Goal: Task Accomplishment & Management: Manage account settings

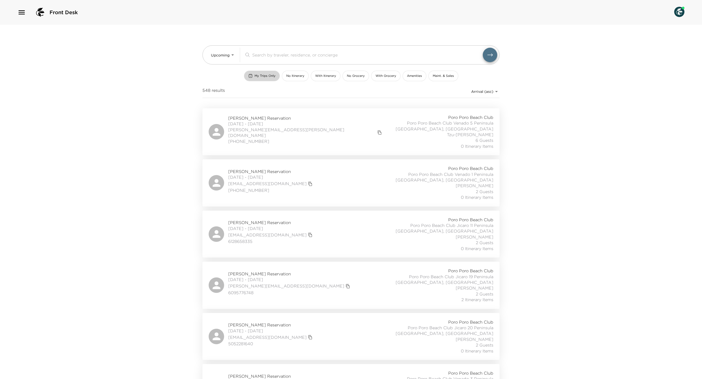
click at [255, 78] on span "My Trips Only" at bounding box center [265, 76] width 21 height 4
click at [255, 77] on span "My Trips Only" at bounding box center [265, 76] width 21 height 4
click at [280, 52] on input "search" at bounding box center [367, 55] width 231 height 6
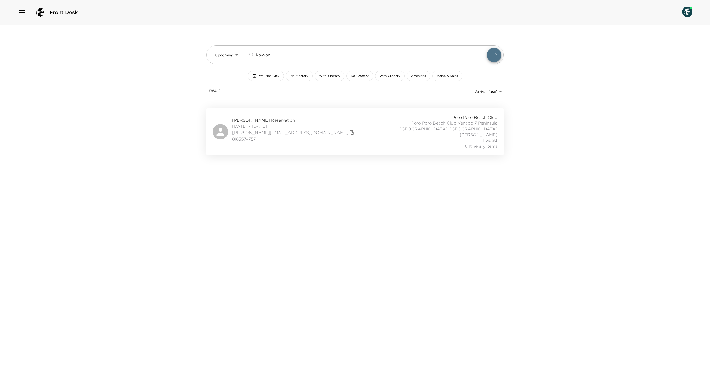
click at [326, 145] on div "Alex Kayvanfar Reservation 11/01/2025 - 11/08/2025 kayvanfar@gmail.com 81835747…" at bounding box center [354, 131] width 285 height 35
click at [273, 54] on input "kayvan" at bounding box center [371, 55] width 231 height 6
click at [273, 55] on input "kayvan" at bounding box center [371, 55] width 231 height 6
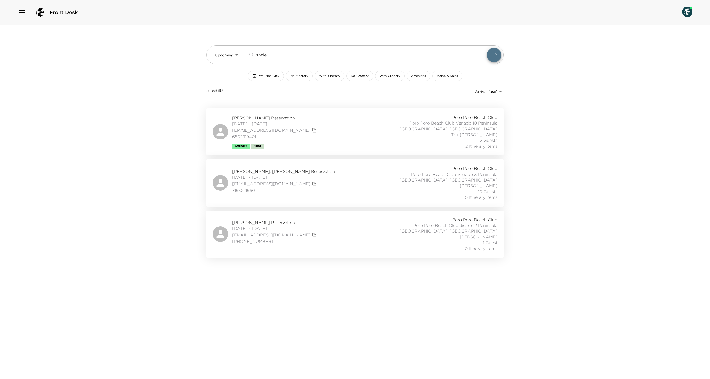
type input "shale"
click at [340, 132] on div "April Gruber-Shalev Reservation 12/28/2025 - 01/04/2026 aprilgruber@hotmail.com…" at bounding box center [354, 131] width 285 height 35
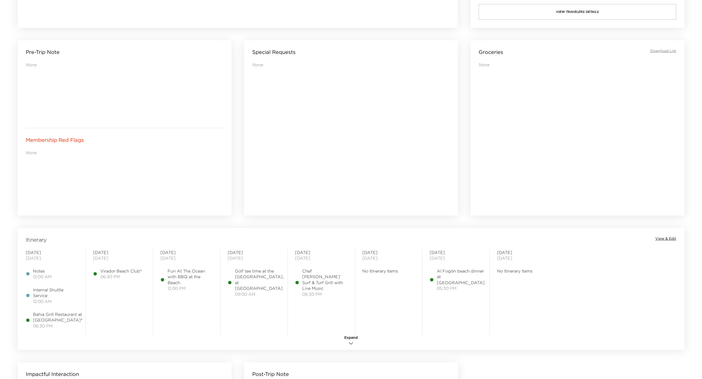
scroll to position [204, 0]
click at [664, 235] on span "View & Edit" at bounding box center [665, 237] width 21 height 5
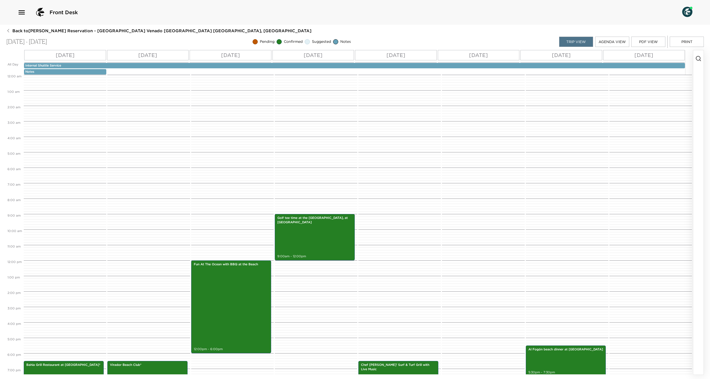
scroll to position [65, 0]
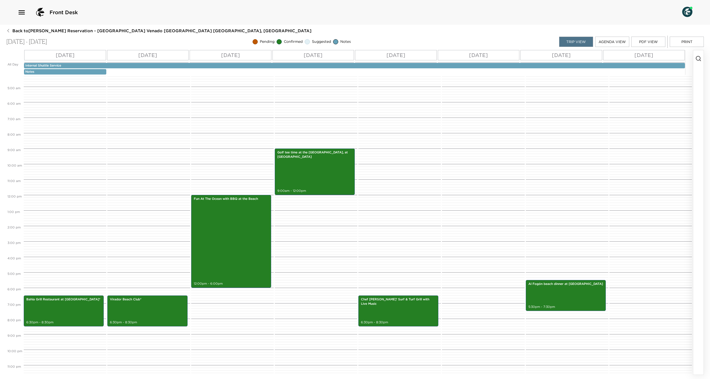
click at [67, 74] on p "Notes" at bounding box center [65, 72] width 80 height 4
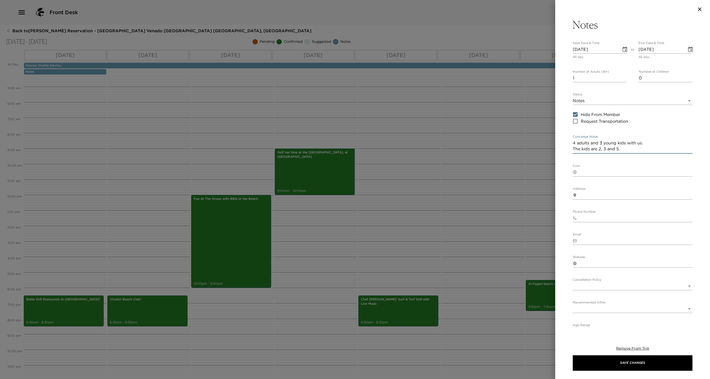
click at [631, 152] on textarea "4 adults and 3 young kids with us. The kids are 2, 3 and 5." at bounding box center [632, 146] width 120 height 12
paste textarea "Our family is Jeremy Perlman (37), Danielle Perlman (36), Ethan Perlman (5), an…"
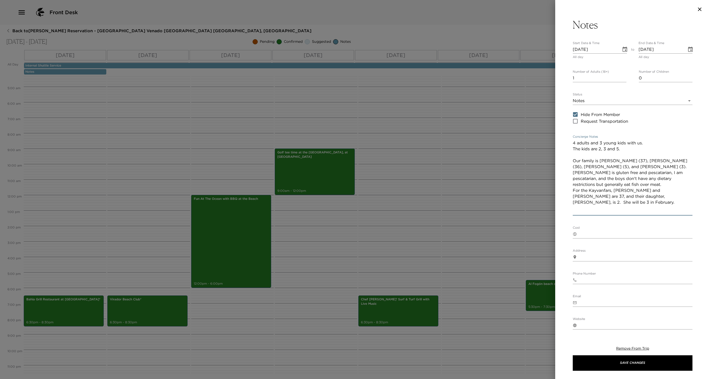
click at [603, 179] on textarea "4 adults and 3 young kids with us. The kids are 2, 3 and 5. Our family is Jerem…" at bounding box center [632, 177] width 120 height 74
click at [624, 187] on textarea "4 adults and 3 young kids with us. The kids are 2, 3 and 5. Our family is Jerem…" at bounding box center [632, 177] width 120 height 74
click at [625, 193] on textarea "4 adults and 3 young kids with us. The kids are 2, 3 and 5. Our family is Jerem…" at bounding box center [632, 180] width 120 height 80
click at [628, 198] on textarea "4 adults and 3 young kids with us. The kids are 2, 3 and 5. Our family is Jerem…" at bounding box center [632, 180] width 120 height 80
click at [617, 202] on textarea "4 adults and 3 young kids with us. The kids are 2, 3 and 5. Our family is Jerem…" at bounding box center [632, 183] width 120 height 87
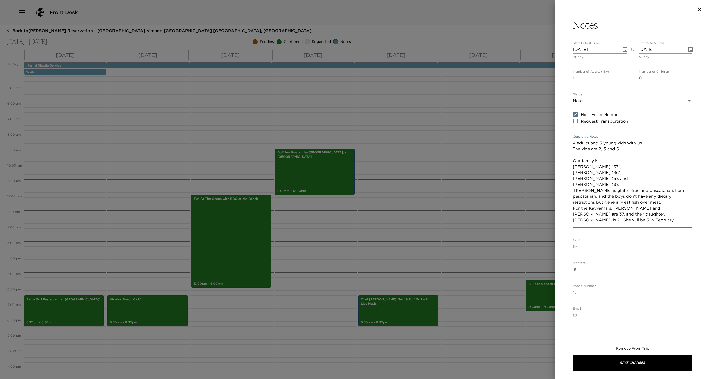
click at [676, 224] on textarea "4 adults and 3 young kids with us. The kids are 2, 3 and 5. Our family is Jerem…" at bounding box center [632, 183] width 120 height 87
click at [620, 233] on textarea "4 adults and 3 young kids with us. The kids are 2, 3 and 5. Our family is Jerem…" at bounding box center [632, 186] width 120 height 93
click at [669, 233] on textarea "4 adults and 3 young kids with us. The kids are 2, 3 and 5. Our family is Jerem…" at bounding box center [632, 186] width 120 height 93
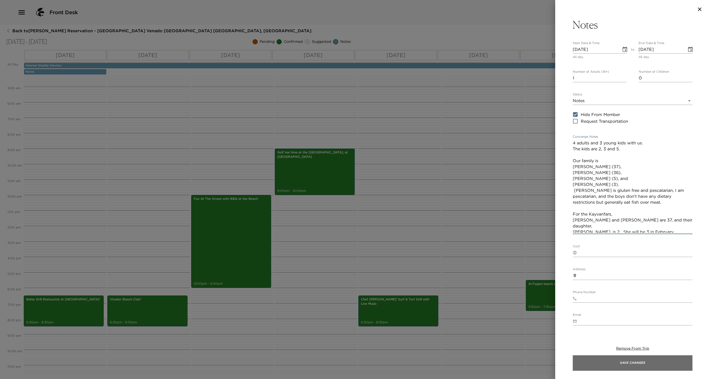
type textarea "4 adults and 3 young kids with us. The kids are 2, 3 and 5. Our family is Jerem…"
click at [597, 364] on button "Save Changes" at bounding box center [632, 362] width 120 height 15
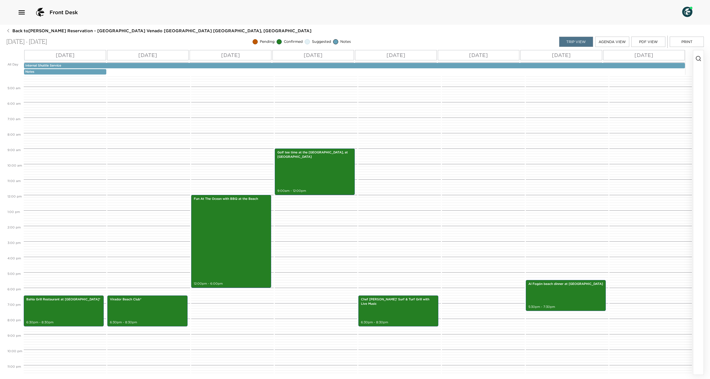
click at [61, 74] on p "Notes" at bounding box center [65, 72] width 80 height 4
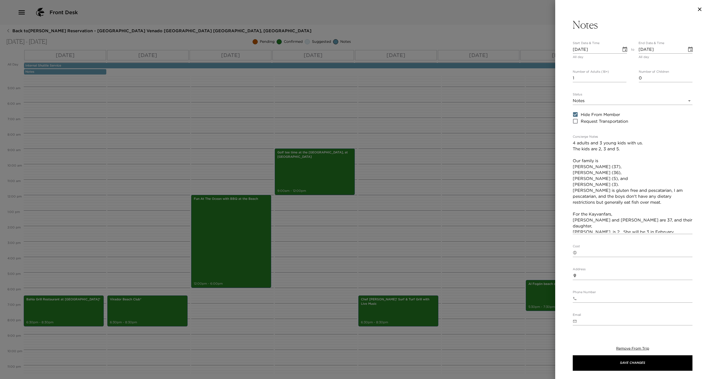
click at [494, 205] on div at bounding box center [355, 189] width 710 height 379
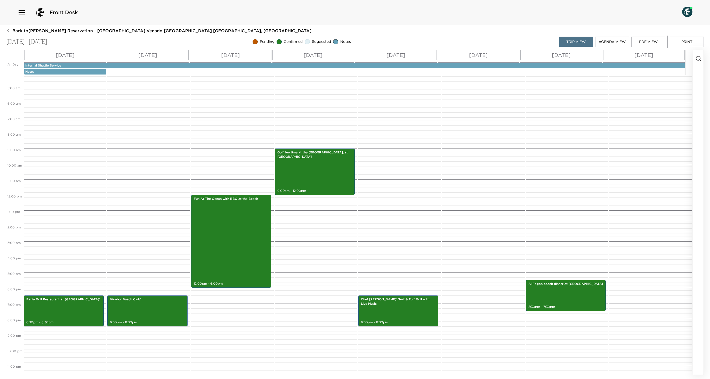
click at [60, 73] on p "Notes" at bounding box center [65, 72] width 80 height 4
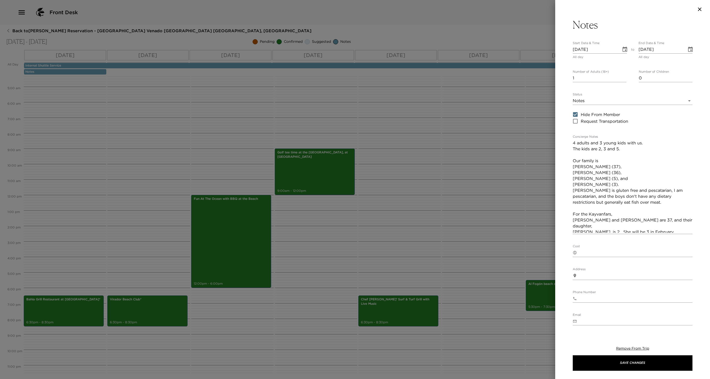
click at [76, 160] on div at bounding box center [355, 189] width 710 height 379
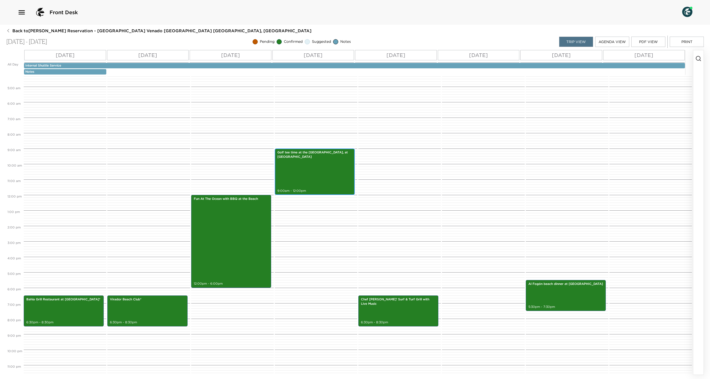
click at [327, 191] on div "Golf tee time at the Ocean Golf Course, at Peninsula Papagayo 9:00am - 12:00pm" at bounding box center [314, 171] width 77 height 45
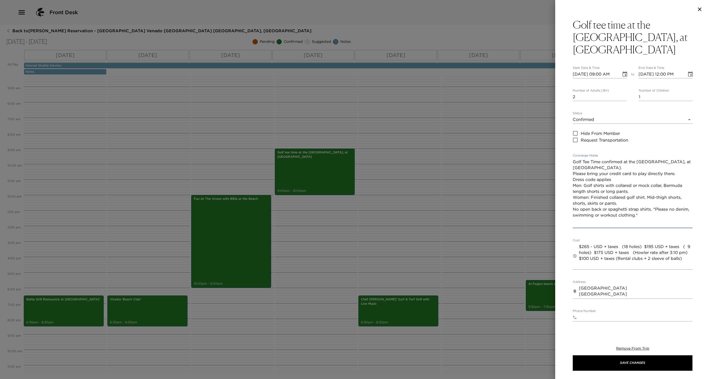
click at [572, 177] on textarea "Golf Tee Time confirmed at the Ocean Golf Course, at Peninsula Papagayo. Please…" at bounding box center [632, 193] width 120 height 68
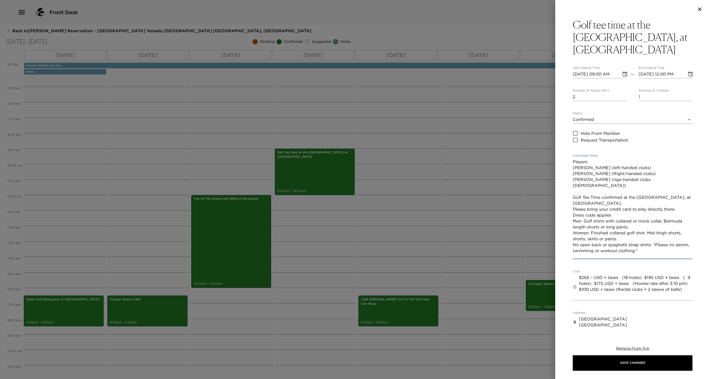
click at [617, 198] on textarea "Players: Jeremy Perlman (left-handed clubs) Alex Kayvanfar (Right-handed clubs)…" at bounding box center [632, 208] width 120 height 99
click at [612, 198] on textarea "Players: Jeremy Perlman (left-handed clubs) Alex Kayvanfar (Right-handed clubs)…" at bounding box center [632, 208] width 120 height 99
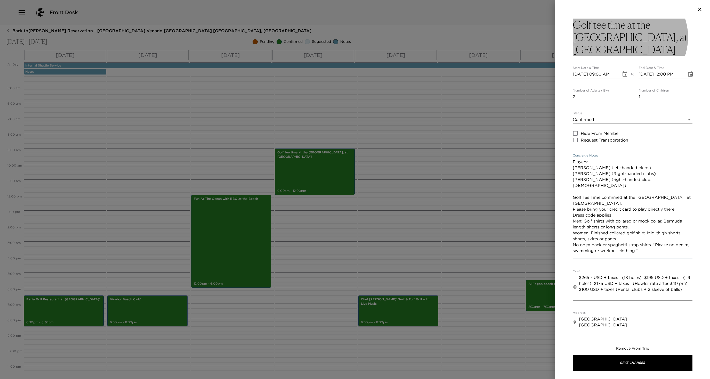
type textarea "Players: Jeremy Perlman (left-handed clubs) Alex Kayvanfar (Right-handed clubs)…"
click at [622, 47] on h3 "Golf tee time at the Ocean Golf Course, at Peninsula Papagayo" at bounding box center [632, 37] width 120 height 37
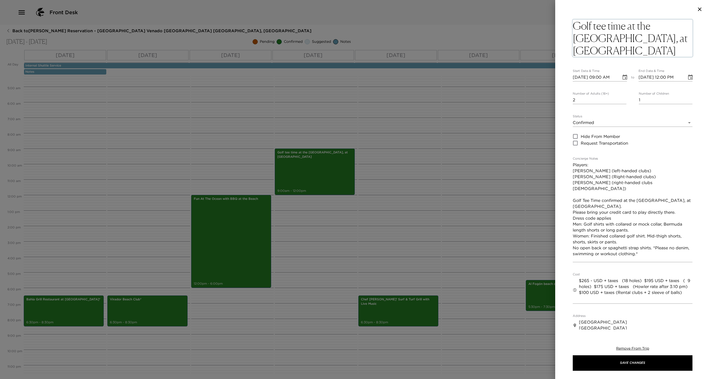
click at [628, 25] on textarea "Golf tee time at the Ocean Golf Course, at Peninsula Papagayo" at bounding box center [632, 38] width 120 height 37
type textarea "Golf tee time of 9 holes at the Ocean Golf Course, at Peninsula Papagayo"
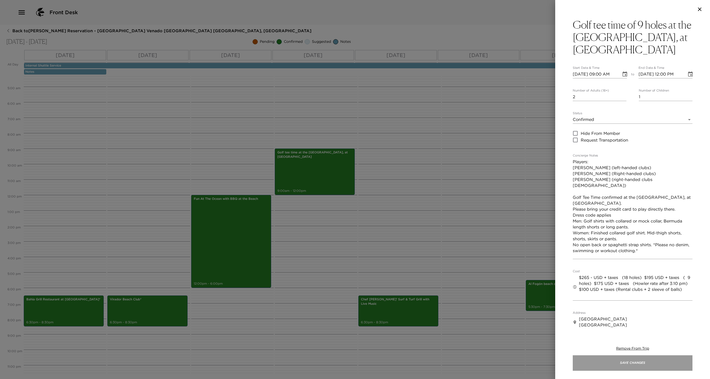
click at [618, 369] on button "Save Changes" at bounding box center [632, 362] width 120 height 15
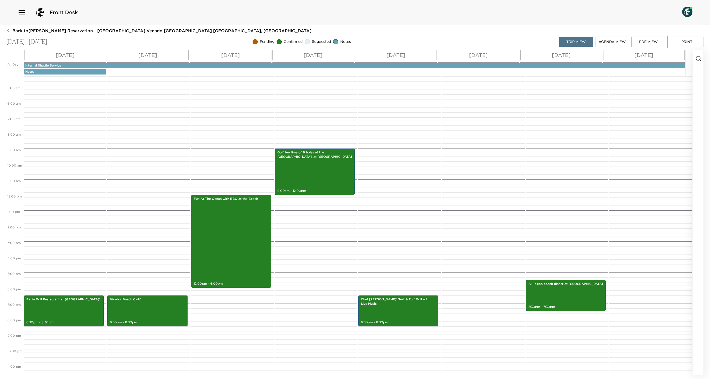
click at [85, 74] on p "Notes" at bounding box center [65, 72] width 80 height 4
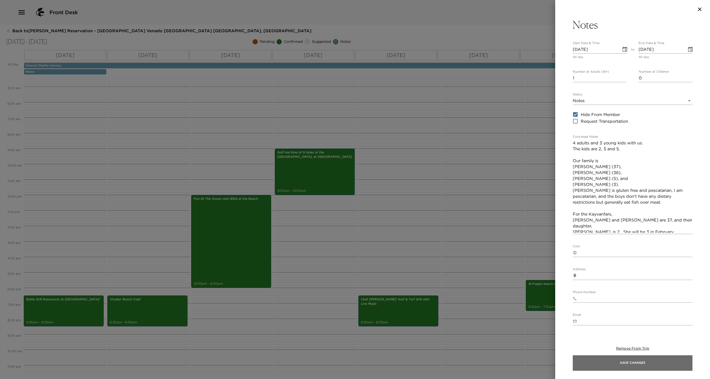
click at [607, 358] on button "Save Changes" at bounding box center [632, 362] width 120 height 15
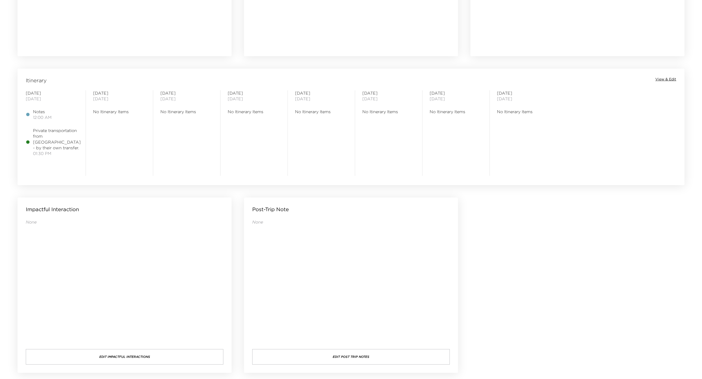
scroll to position [363, 0]
click at [661, 82] on span "View & Edit" at bounding box center [665, 79] width 21 height 5
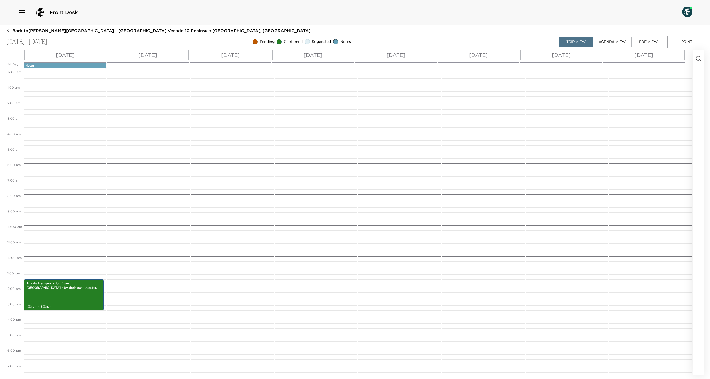
scroll to position [65, 0]
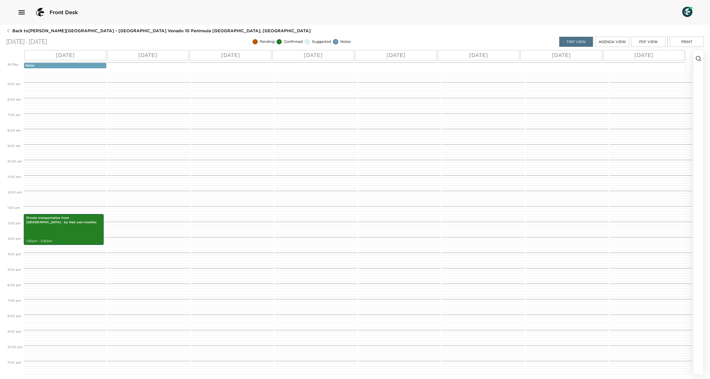
click at [89, 68] on p "Notes" at bounding box center [65, 65] width 80 height 4
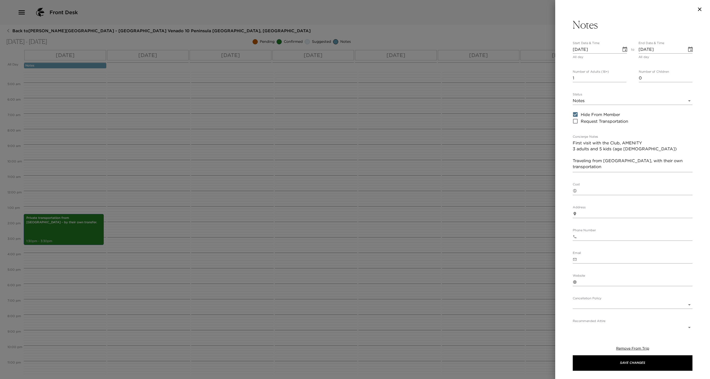
click at [335, 239] on div at bounding box center [355, 189] width 710 height 379
